Goal: Task Accomplishment & Management: Use online tool/utility

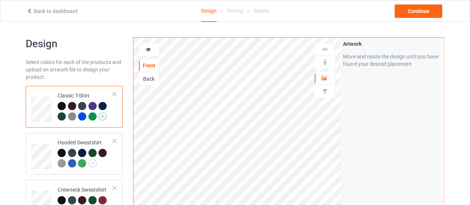
click at [101, 117] on img at bounding box center [102, 116] width 8 height 8
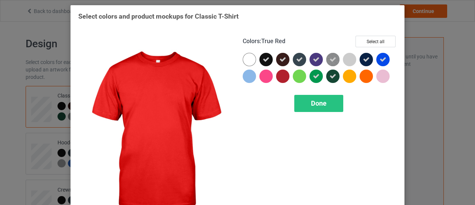
click at [276, 77] on div at bounding box center [282, 75] width 13 height 13
click at [310, 107] on div "Done" at bounding box center [318, 103] width 49 height 17
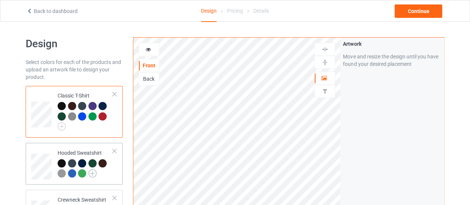
click at [92, 173] on img at bounding box center [92, 173] width 8 height 8
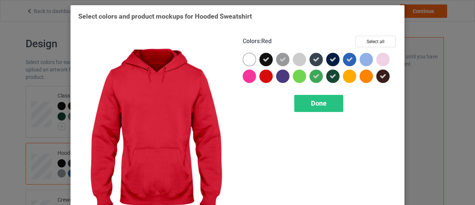
click at [271, 72] on div at bounding box center [268, 77] width 17 height 17
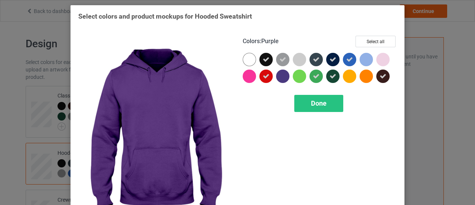
click at [284, 79] on div at bounding box center [282, 75] width 13 height 13
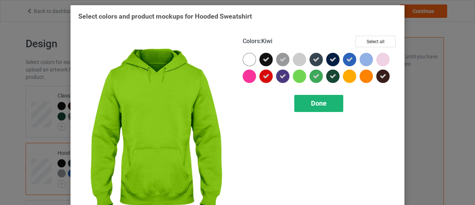
click at [314, 103] on span "Done" at bounding box center [319, 103] width 16 height 8
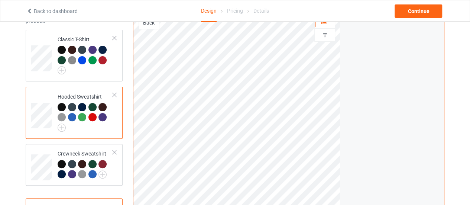
scroll to position [56, 0]
click at [102, 175] on img at bounding box center [102, 174] width 8 height 8
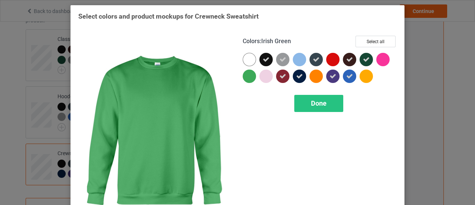
click at [244, 79] on div at bounding box center [249, 75] width 13 height 13
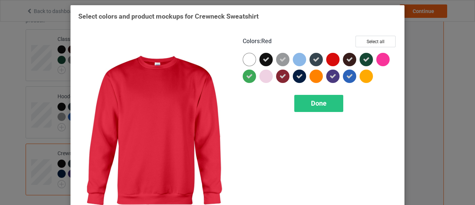
click at [326, 60] on div at bounding box center [332, 59] width 13 height 13
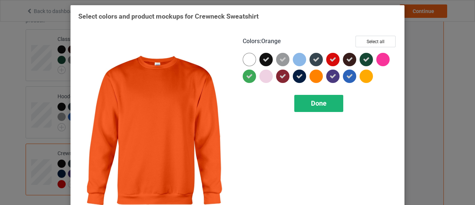
click at [316, 105] on span "Done" at bounding box center [319, 103] width 16 height 8
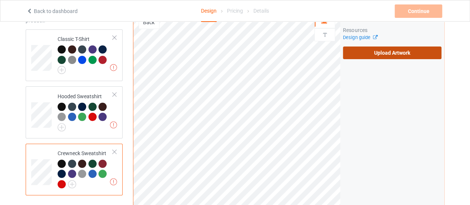
click at [348, 52] on label "Upload Artwork" at bounding box center [392, 52] width 98 height 13
click at [0, 0] on input "Upload Artwork" at bounding box center [0, 0] width 0 height 0
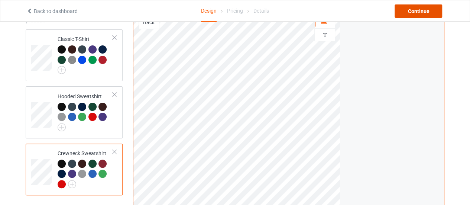
click at [423, 12] on div "Continue" at bounding box center [418, 10] width 48 height 13
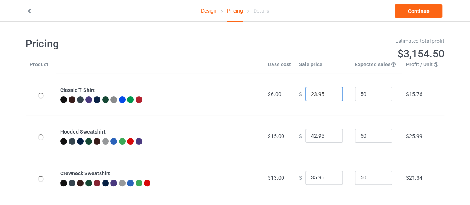
type input "23.95"
click at [330, 92] on input "23.95" at bounding box center [323, 94] width 37 height 14
click at [412, 5] on link "Continue" at bounding box center [418, 10] width 48 height 13
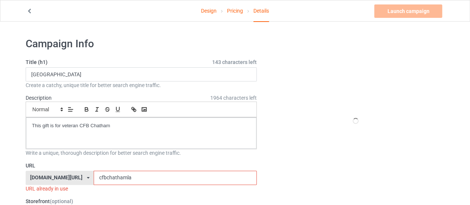
click at [129, 174] on input "cfbchathamla" at bounding box center [175, 177] width 163 height 14
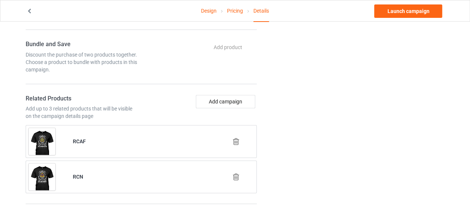
scroll to position [382, 0]
type input "cfbchathamchoose"
click at [225, 97] on button "Add campaign" at bounding box center [225, 100] width 59 height 13
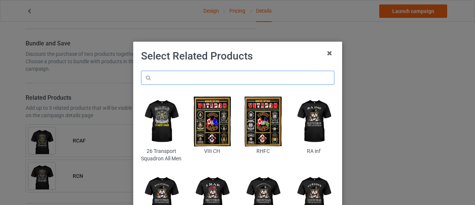
click at [220, 81] on input "text" at bounding box center [237, 78] width 193 height 14
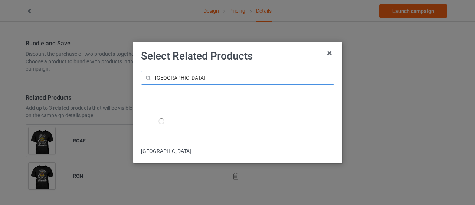
type input "[GEOGRAPHIC_DATA]"
click at [164, 119] on div at bounding box center [161, 121] width 6 height 6
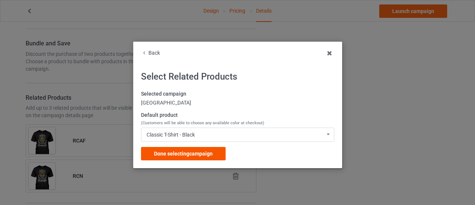
click at [184, 153] on span "Done selecting campaign" at bounding box center [183, 153] width 59 height 6
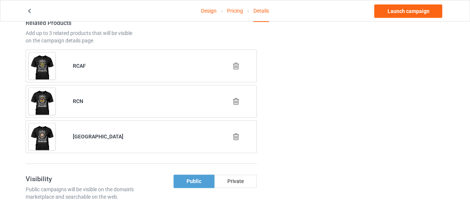
scroll to position [466, 0]
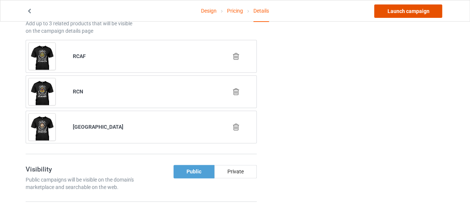
click at [410, 8] on link "Launch campaign" at bounding box center [408, 10] width 68 height 13
